Goal: Navigation & Orientation: Understand site structure

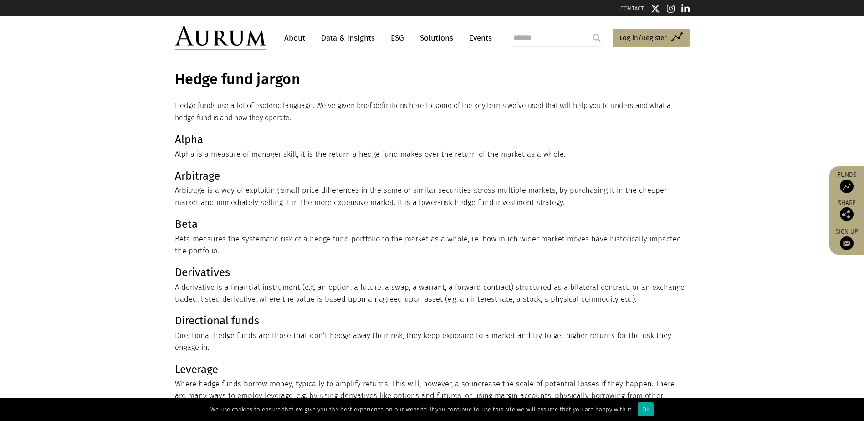
click at [292, 39] on link "About" at bounding box center [295, 38] width 30 height 17
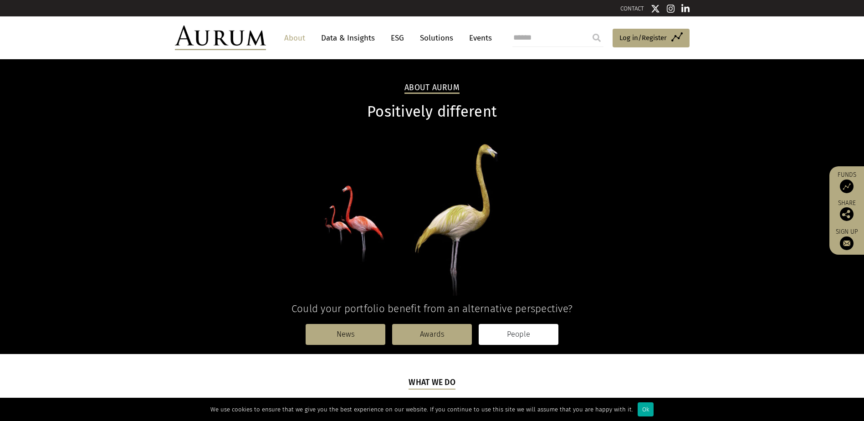
click at [517, 337] on link "People" at bounding box center [519, 334] width 80 height 21
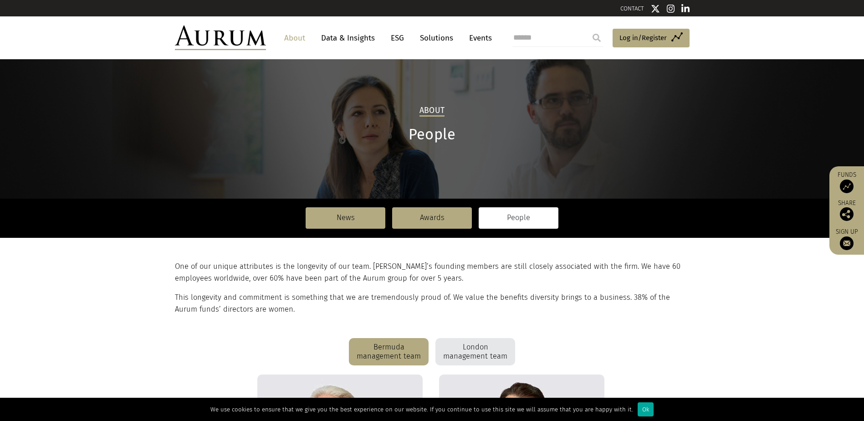
click at [352, 36] on link "Data & Insights" at bounding box center [348, 38] width 63 height 17
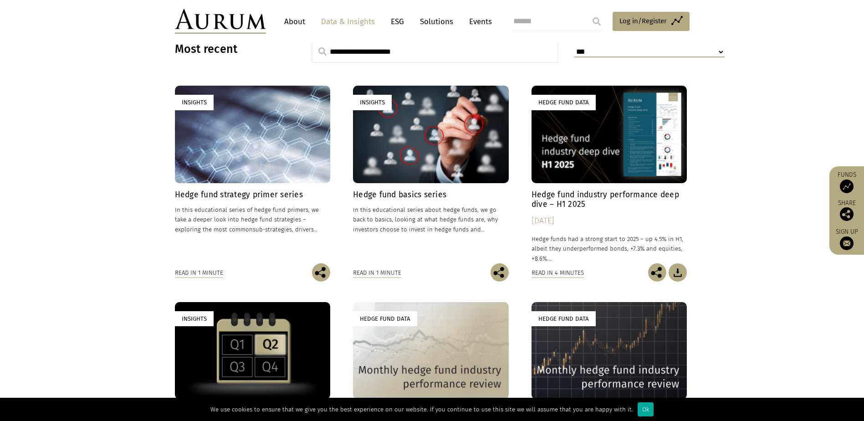
scroll to position [273, 0]
